Goal: Task Accomplishment & Management: Complete application form

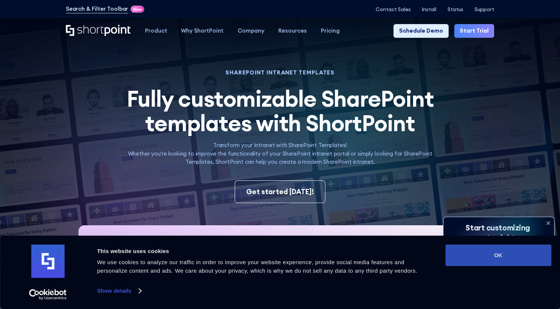
click at [488, 260] on button "OK" at bounding box center [498, 254] width 106 height 21
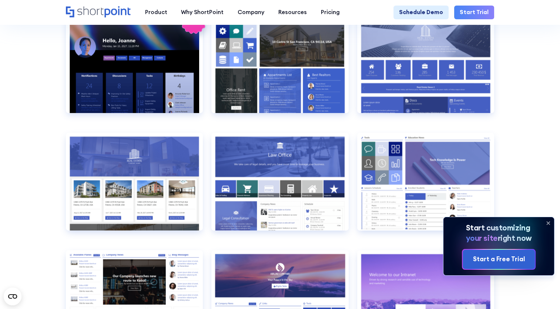
scroll to position [660, 0]
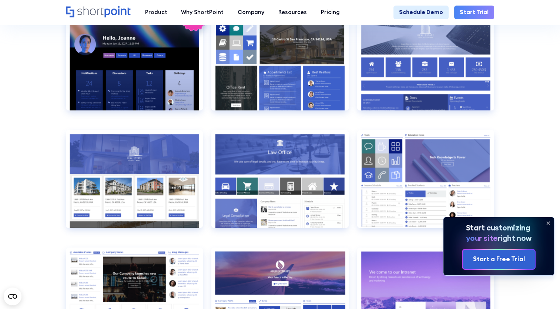
click at [548, 221] on icon at bounding box center [548, 223] width 12 height 12
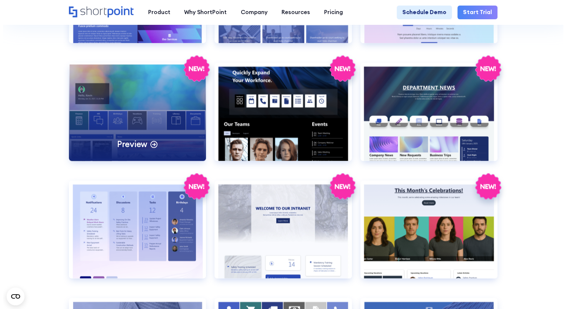
scroll to position [1083, 0]
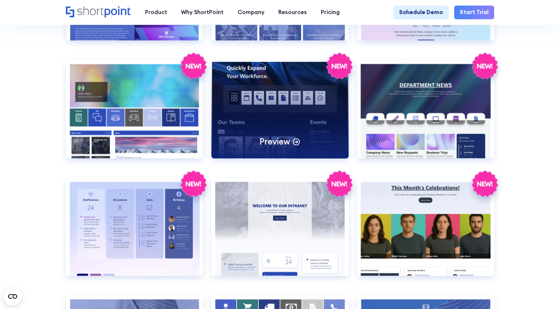
click at [282, 120] on div "Preview" at bounding box center [279, 109] width 137 height 98
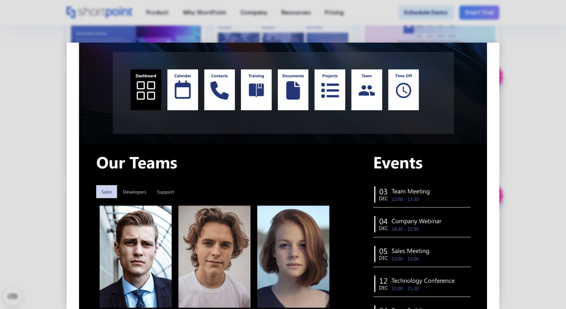
scroll to position [0, 0]
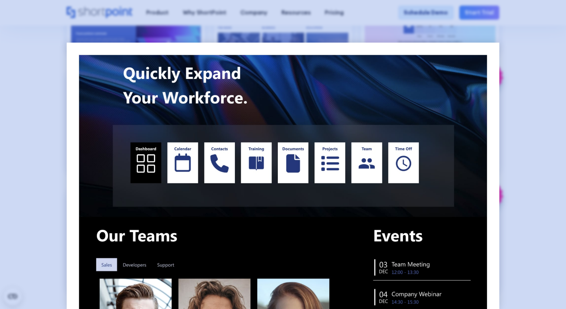
click at [516, 115] on div at bounding box center [283, 154] width 566 height 309
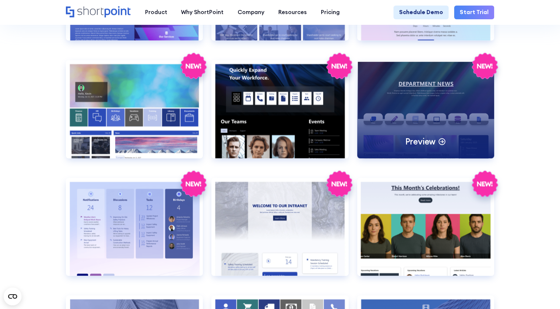
click at [406, 105] on div "Preview" at bounding box center [425, 109] width 137 height 98
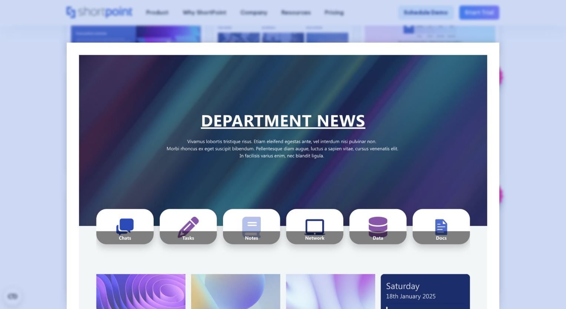
click at [528, 180] on div at bounding box center [283, 154] width 566 height 309
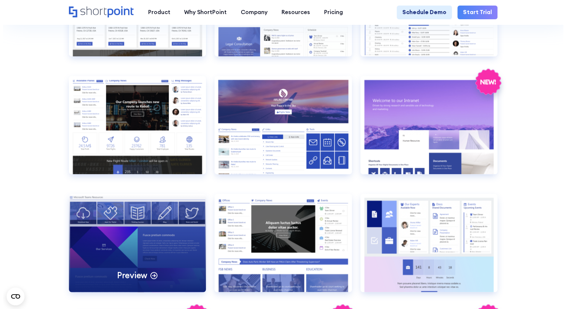
scroll to position [831, 0]
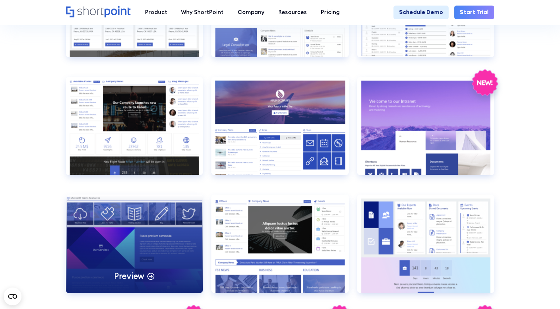
click at [149, 240] on div "Preview" at bounding box center [134, 243] width 137 height 98
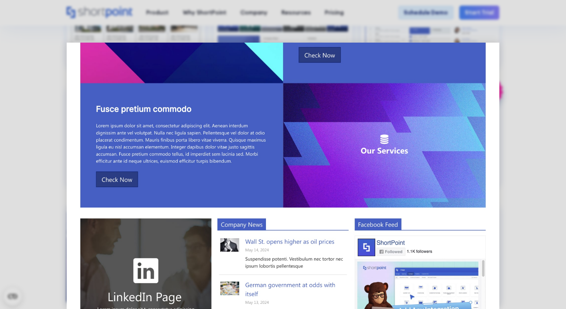
scroll to position [188, 0]
click at [128, 177] on img at bounding box center [283, 120] width 433 height 532
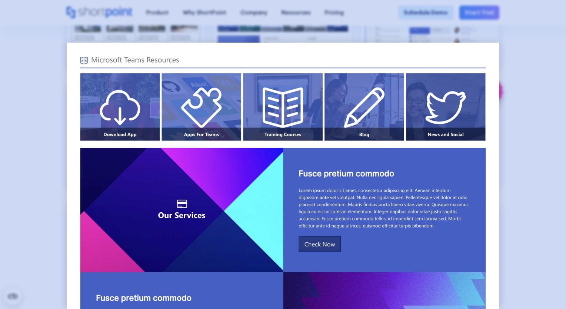
click at [532, 88] on div at bounding box center [283, 154] width 566 height 309
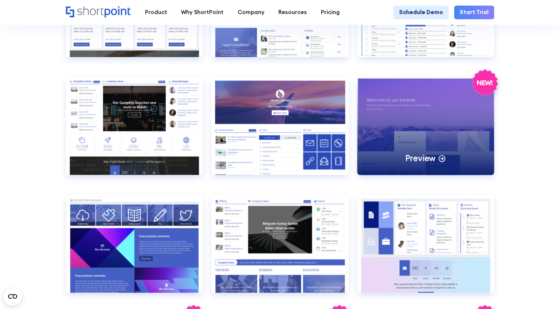
click at [433, 138] on div "Preview" at bounding box center [425, 126] width 137 height 98
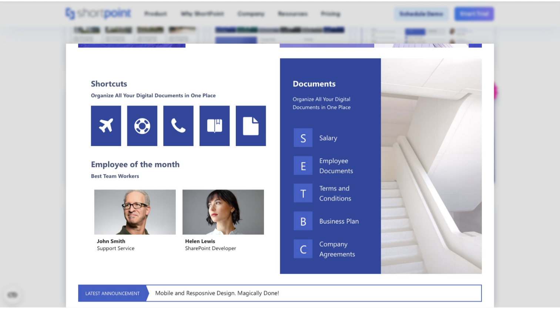
scroll to position [232, 0]
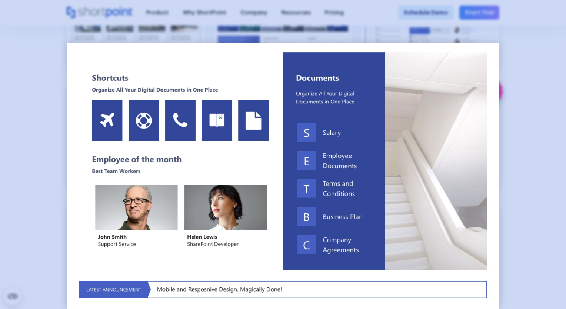
click at [40, 140] on div at bounding box center [283, 154] width 566 height 309
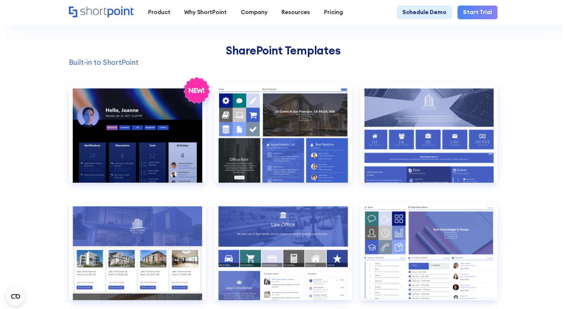
scroll to position [587, 0]
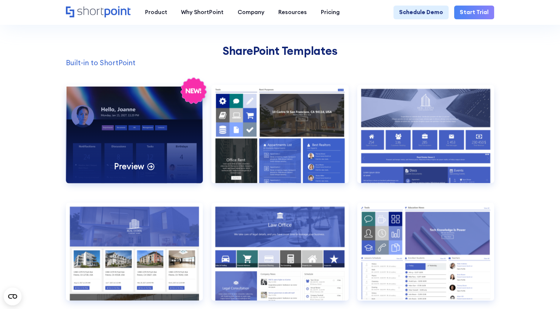
click at [124, 130] on div "Preview" at bounding box center [134, 134] width 137 height 98
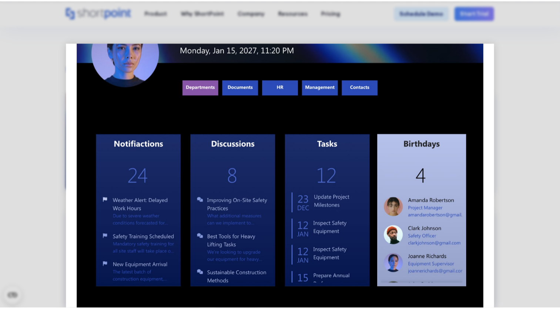
scroll to position [0, 0]
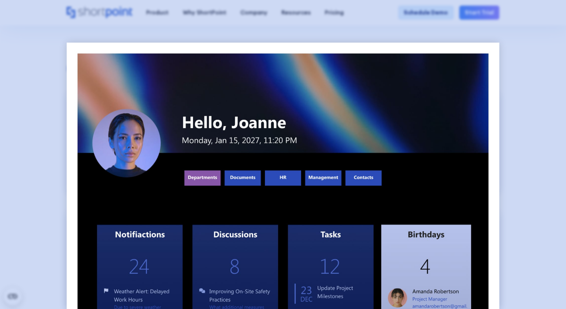
click at [523, 68] on div at bounding box center [283, 154] width 566 height 309
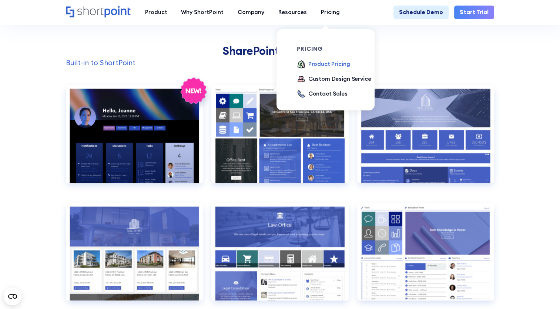
click at [331, 66] on div "Product Pricing" at bounding box center [329, 64] width 42 height 9
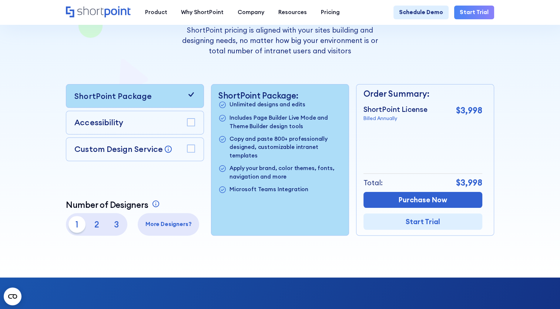
scroll to position [139, 0]
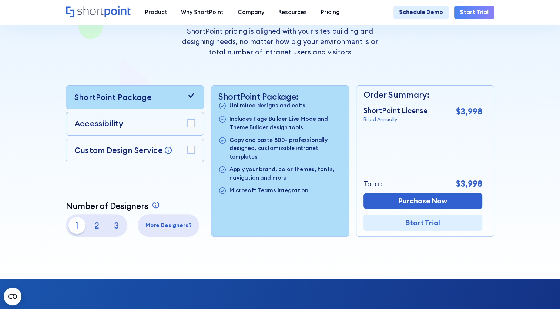
click at [190, 152] on rect at bounding box center [191, 150] width 8 height 8
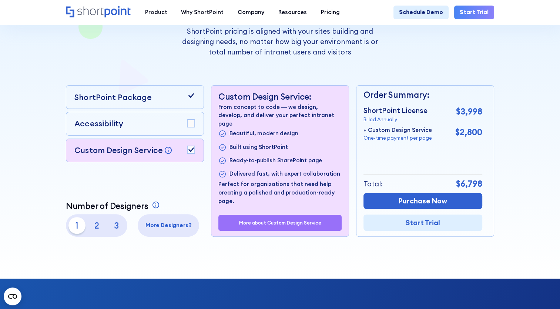
click at [190, 100] on icon at bounding box center [191, 95] width 9 height 9
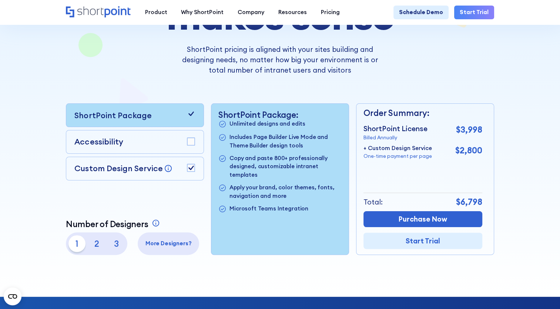
scroll to position [0, 0]
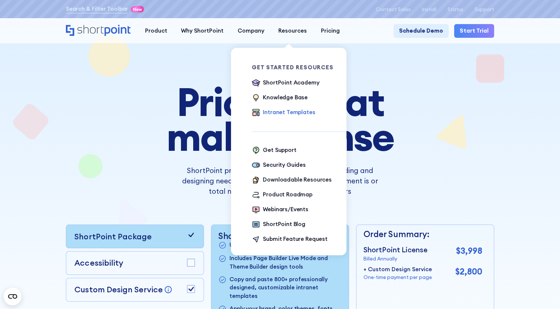
click at [287, 115] on div "Intranet Templates" at bounding box center [289, 112] width 52 height 9
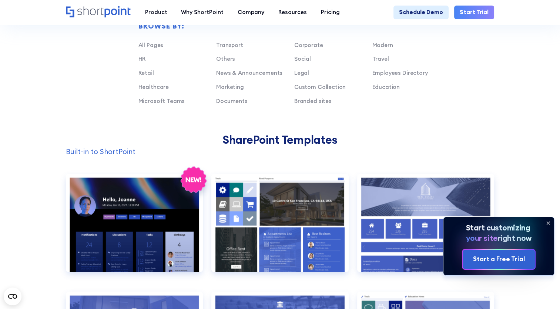
scroll to position [499, 0]
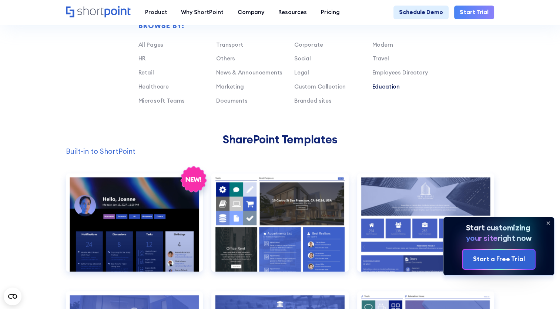
click at [385, 90] on link "Education" at bounding box center [386, 86] width 28 height 7
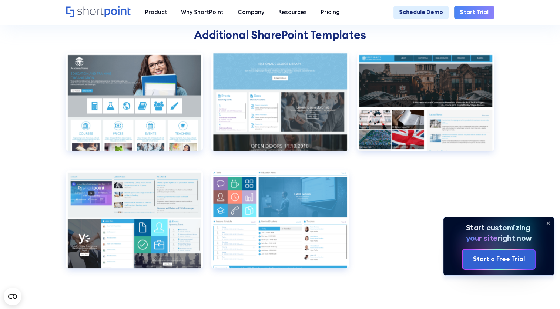
scroll to position [678, 0]
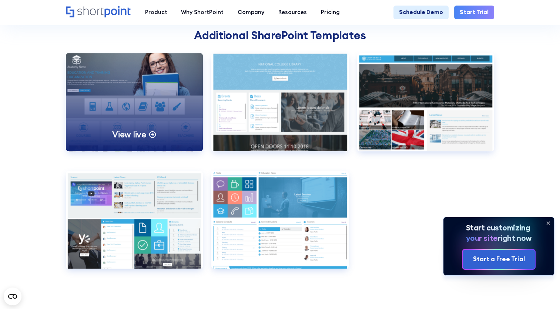
click at [131, 117] on div "View live" at bounding box center [134, 102] width 137 height 98
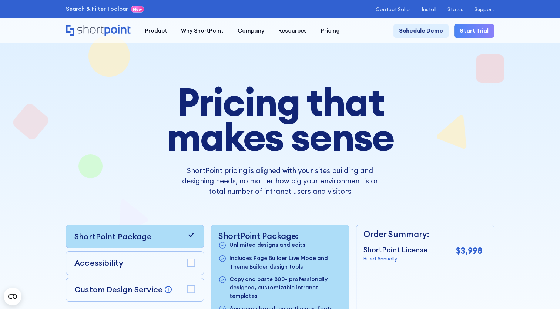
click at [114, 26] on icon "Home" at bounding box center [98, 30] width 65 height 11
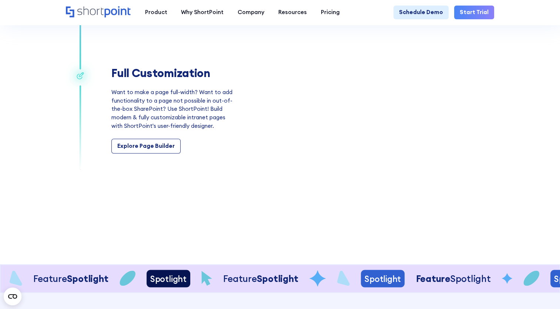
scroll to position [1120, 0]
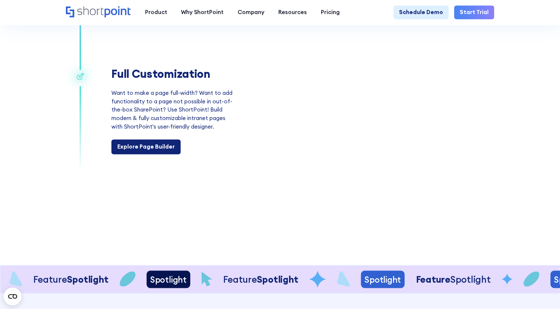
click at [141, 151] on div "Explore Page Builder" at bounding box center [145, 147] width 57 height 9
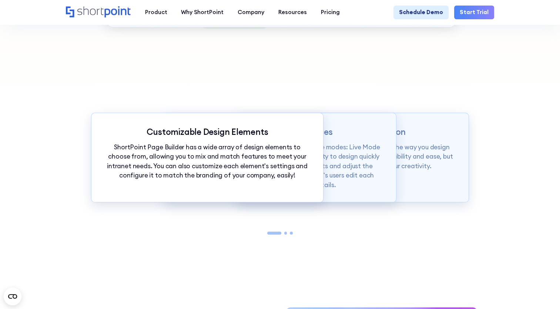
scroll to position [652, 0]
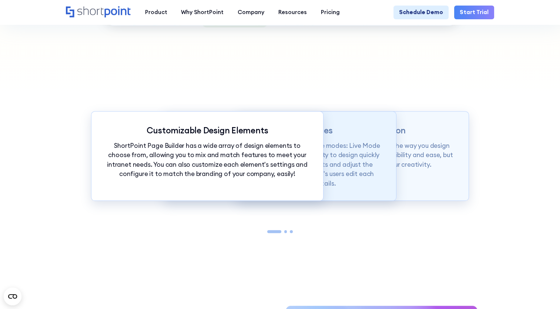
click at [325, 174] on p "Page builder allows users to design in two flexible modes: Live Mode & Grid Mod…" at bounding box center [280, 164] width 204 height 47
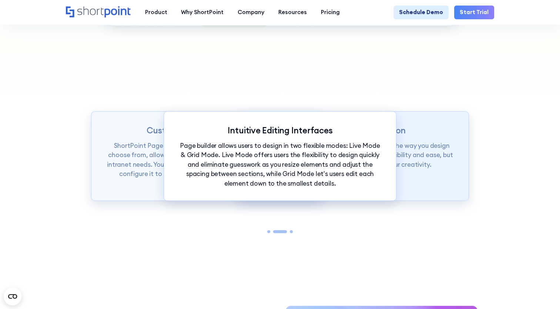
click at [422, 175] on div "Intranet Design Revolution ShortPoint Page Builder is truly revolutionizing the…" at bounding box center [353, 156] width 232 height 90
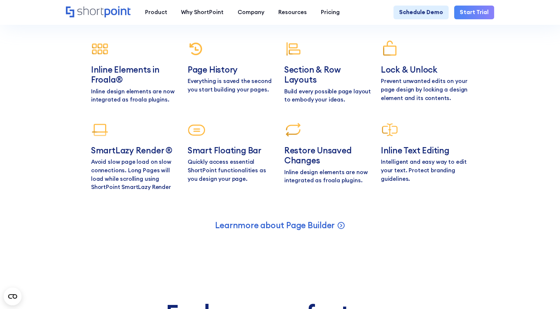
scroll to position [3059, 0]
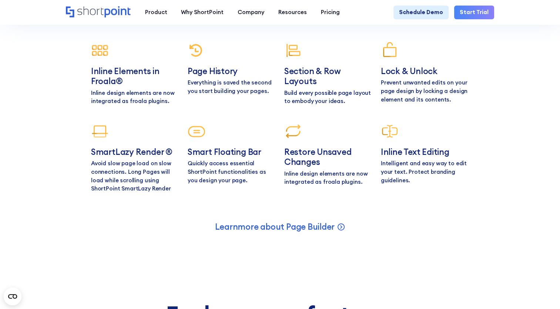
click at [474, 13] on link "Start Trial" at bounding box center [474, 13] width 40 height 14
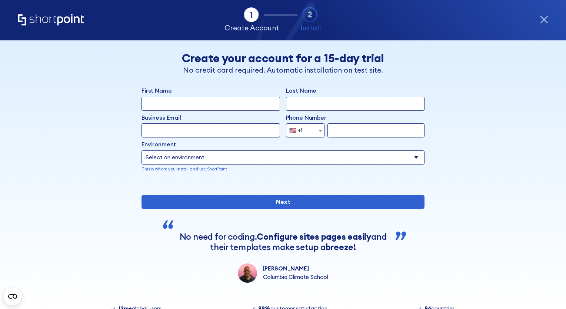
click at [410, 158] on select "Select an environment Microsoft 365 SharePoint Online SharePoint 2019 (On-Premi…" at bounding box center [282, 157] width 283 height 14
select select "Microsoft 365"
click at [141, 150] on select "Select an environment Microsoft 365 SharePoint Online SharePoint 2019 (On-Premi…" at bounding box center [282, 157] width 283 height 14
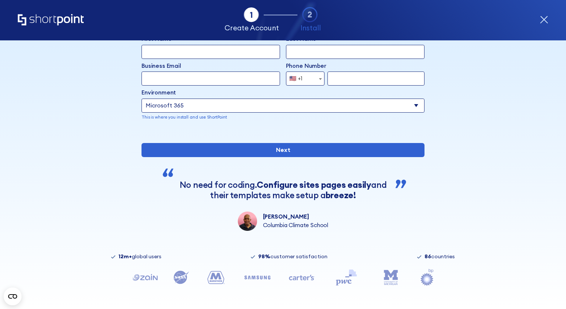
scroll to position [78, 0]
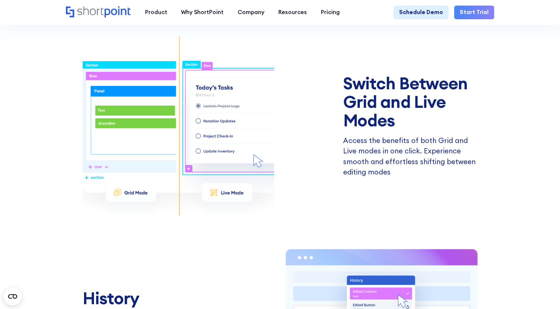
scroll to position [1123, 0]
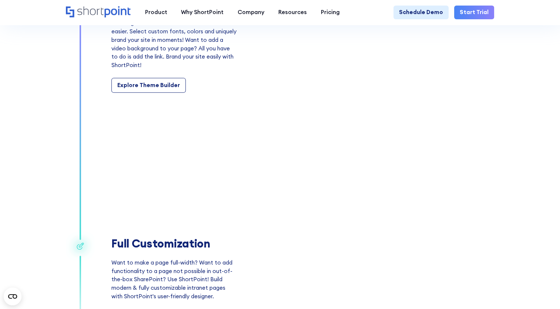
scroll to position [946, 0]
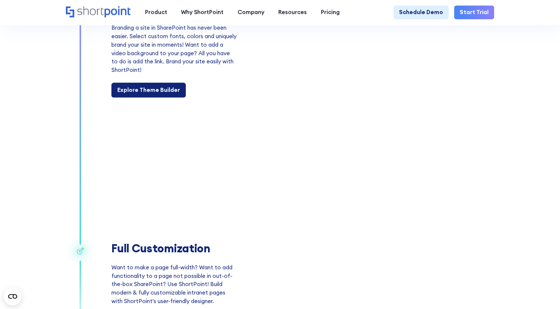
click at [152, 94] on div "Explore Theme Builder" at bounding box center [148, 90] width 63 height 9
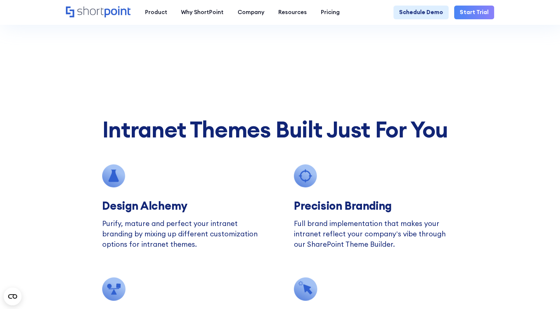
scroll to position [1731, 0]
